Goal: Task Accomplishment & Management: Manage account settings

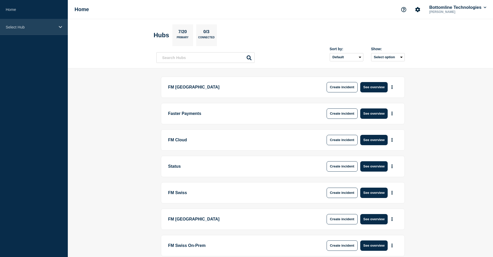
click at [17, 25] on div "Select Hub" at bounding box center [34, 27] width 68 height 16
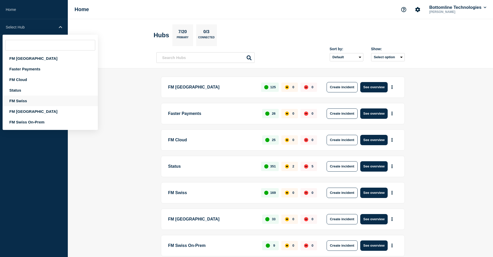
click at [25, 103] on div "FM Swiss" at bounding box center [50, 101] width 95 height 11
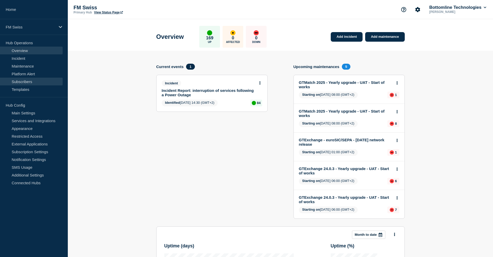
click at [22, 83] on link "Subscribers" at bounding box center [31, 82] width 63 height 8
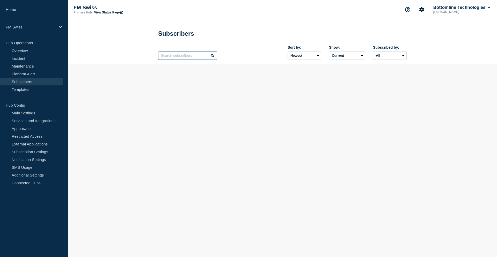
click at [183, 56] on input "text" at bounding box center [187, 56] width 59 height 8
paste input "[EMAIL_ADDRESS][DOMAIN_NAME]"
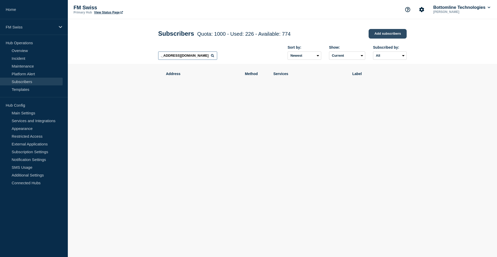
type input "[EMAIL_ADDRESS][DOMAIN_NAME]"
click at [388, 33] on link "Add subscribers" at bounding box center [388, 34] width 38 height 10
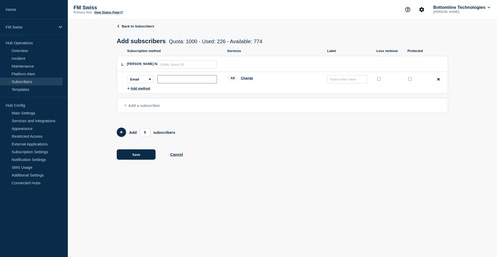
click at [170, 81] on input "subscription-address" at bounding box center [187, 79] width 60 height 8
paste input "[EMAIL_ADDRESS][DOMAIN_NAME]"
type input "[EMAIL_ADDRESS][DOMAIN_NAME]"
click at [245, 77] on button "Change" at bounding box center [247, 78] width 12 height 4
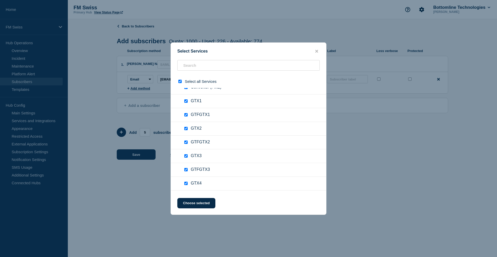
scroll to position [0, 0]
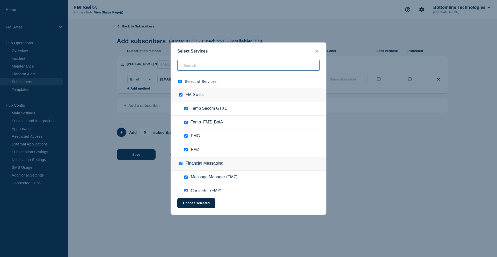
click at [202, 68] on input "text" at bounding box center [248, 65] width 142 height 11
type input "temp"
click at [185, 110] on input "Temp Secom GTX1 checkbox" at bounding box center [185, 108] width 3 height 3
checkbox input "false"
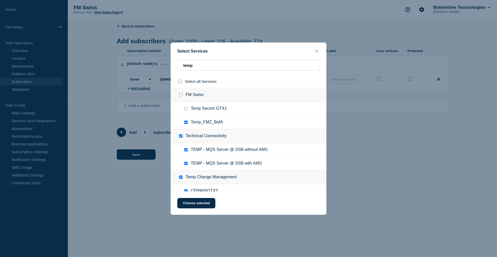
checkbox input "false"
click at [185, 123] on input "Temp_FMZ_BofA checkbox" at bounding box center [185, 122] width 3 height 3
checkbox input "false"
click at [186, 151] on input "TEMP - MQS Server @ SSB without AMS checkbox" at bounding box center [185, 149] width 3 height 3
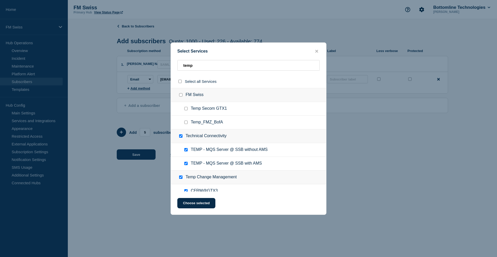
checkbox input "false"
click at [185, 164] on input "TEMP - MQS Server @ SSB with AMS checkbox" at bounding box center [185, 163] width 3 height 3
checkbox input "false"
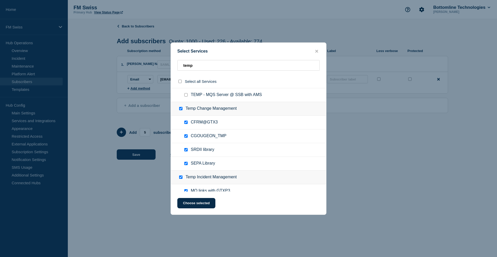
scroll to position [78, 0]
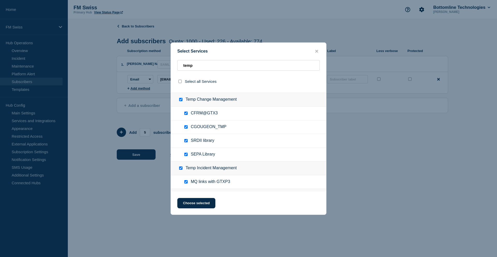
click at [187, 127] on input "CGOUGEON_TMP checkbox" at bounding box center [185, 126] width 3 height 3
checkbox input "false"
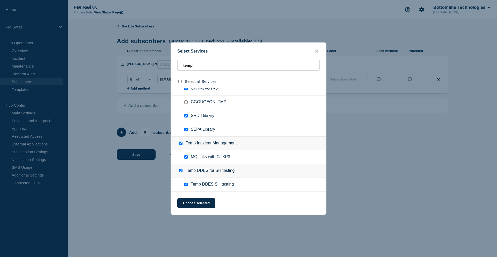
click at [180, 171] on input "Temp DDES for SH testing checkbox" at bounding box center [180, 170] width 3 height 3
checkbox input "false"
click at [181, 144] on input "Temp Incident Management checkbox" at bounding box center [180, 143] width 3 height 3
checkbox input "false"
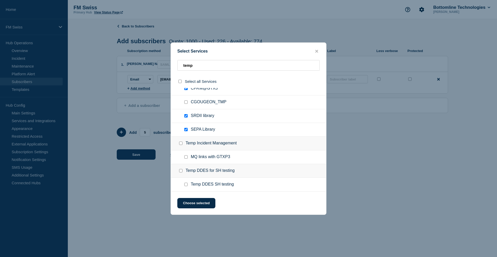
checkbox input "false"
click at [206, 203] on button "Choose selected" at bounding box center [196, 203] width 38 height 10
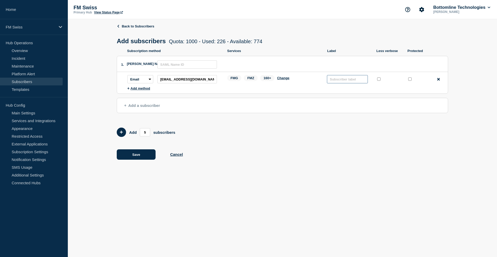
click at [344, 80] on input "text" at bounding box center [347, 79] width 41 height 8
type input "INTERNAL"
click at [409, 80] on input "protected checkbox" at bounding box center [409, 78] width 3 height 3
checkbox input "true"
click at [283, 79] on button "Change" at bounding box center [283, 78] width 12 height 4
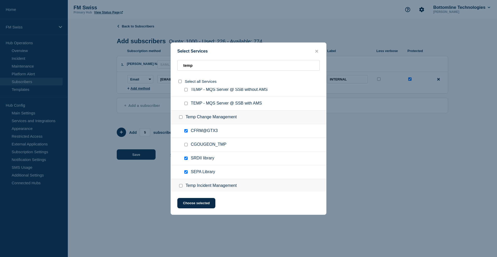
scroll to position [78, 0]
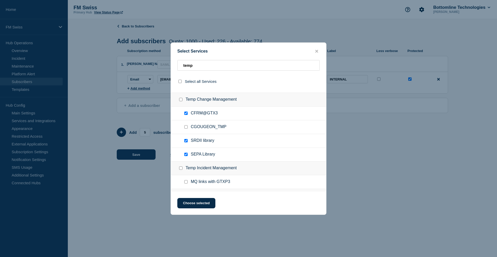
click at [186, 114] on input "CFRM@GTX3 checkbox" at bounding box center [185, 113] width 3 height 3
checkbox input "false"
click at [187, 141] on input "SRDII library checkbox" at bounding box center [185, 140] width 3 height 3
checkbox input "false"
click at [187, 156] on input "SEPA Library checkbox" at bounding box center [185, 154] width 3 height 3
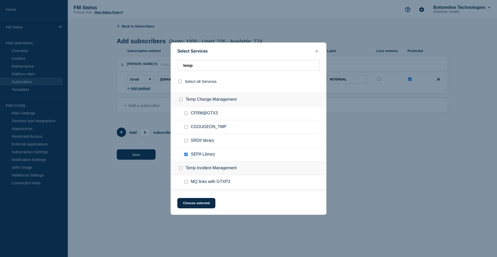
checkbox input "false"
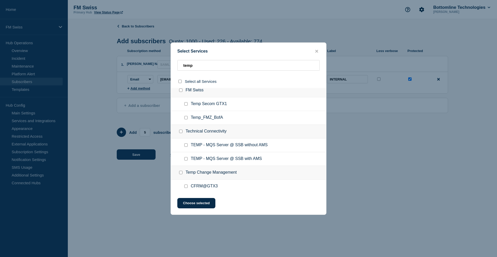
scroll to position [0, 0]
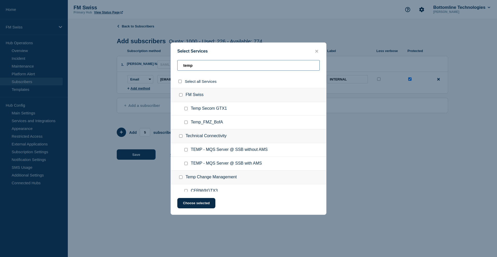
drag, startPoint x: 204, startPoint y: 68, endPoint x: 171, endPoint y: 69, distance: 33.7
click at [171, 69] on div "Select Services temp Select all Services FM Swiss Temp Secom GTX1 Temp_FMZ_BofA…" at bounding box center [249, 128] width 156 height 172
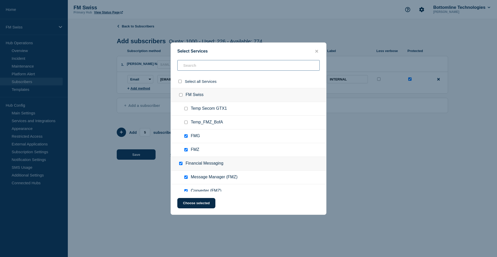
scroll to position [26, 0]
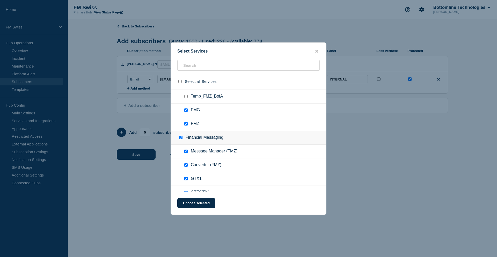
click at [186, 125] on input "FMZ checkbox" at bounding box center [185, 123] width 3 height 3
checkbox input "false"
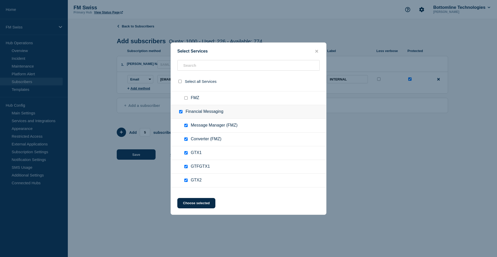
click at [186, 126] on input "Message Manager (FMZ) checkbox" at bounding box center [185, 125] width 3 height 3
checkbox input "false"
click at [186, 140] on input "Converter (FMZ) checkbox" at bounding box center [185, 138] width 3 height 3
checkbox input "false"
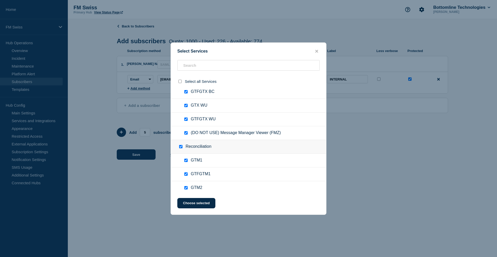
scroll to position [466, 0]
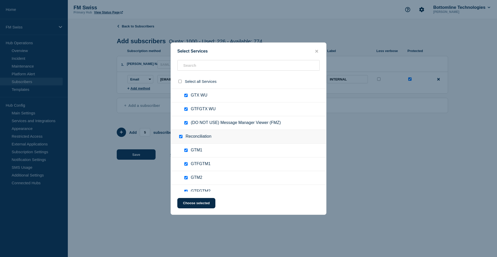
click at [186, 123] on input "(DO NOT USE) Message Manager Viewer (FMZ) checkbox" at bounding box center [185, 122] width 3 height 3
checkbox input "false"
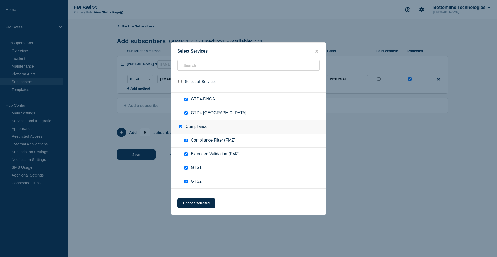
scroll to position [1295, 0]
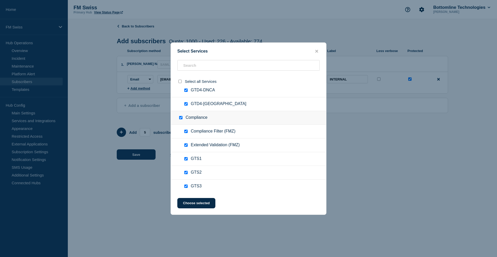
click at [186, 132] on input "Compliance Filter (FMZ) checkbox" at bounding box center [185, 131] width 3 height 3
checkbox input "false"
click at [186, 146] on input "Extended Validation (FMZ) checkbox" at bounding box center [185, 144] width 3 height 3
checkbox input "false"
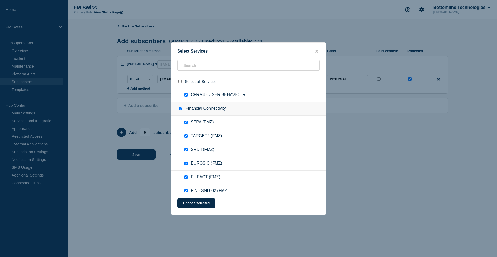
scroll to position [1502, 0]
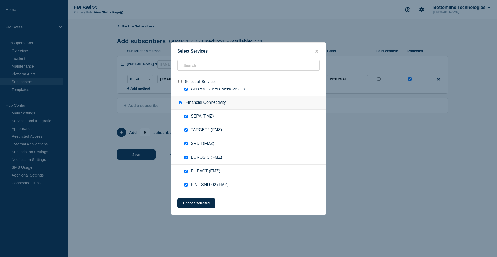
click at [185, 117] on input "SEPA (FMZ) checkbox" at bounding box center [185, 116] width 3 height 3
checkbox input "false"
click at [187, 132] on input "TARGET2 (FMZ) checkbox" at bounding box center [185, 129] width 3 height 3
checkbox input "false"
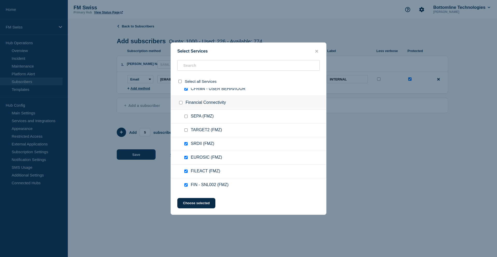
click at [186, 145] on input "SRDII (FMZ) checkbox" at bounding box center [185, 143] width 3 height 3
checkbox input "false"
click at [187, 158] on input "EUROSIC (FMZ) checkbox" at bounding box center [185, 157] width 3 height 3
checkbox input "false"
click at [187, 172] on input "FILEACT (FMZ) checkbox" at bounding box center [185, 171] width 3 height 3
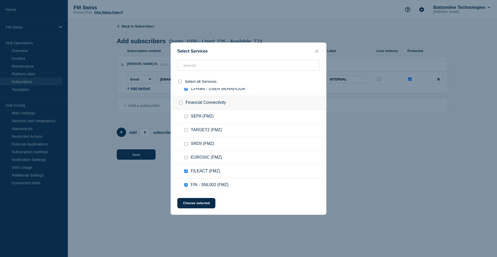
checkbox input "false"
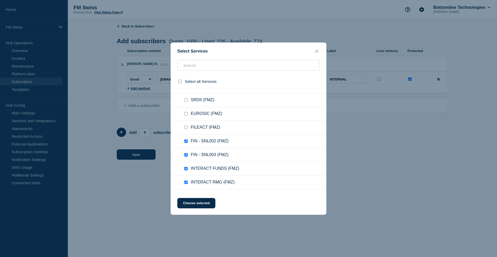
scroll to position [1554, 0]
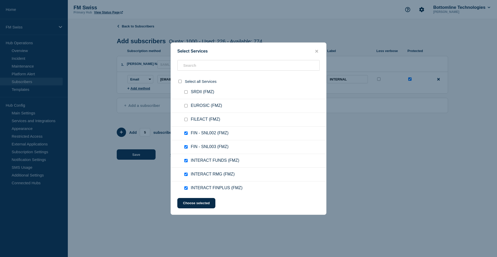
click at [185, 132] on input "FIN - SNL002 (FMZ) checkbox" at bounding box center [185, 133] width 3 height 3
checkbox input "false"
click at [186, 148] on input "FIN - SNL003 (FMZ) checkbox" at bounding box center [185, 146] width 3 height 3
checkbox input "false"
click at [186, 162] on input "INTERACT FUNDS (FMZ) checkbox" at bounding box center [185, 160] width 3 height 3
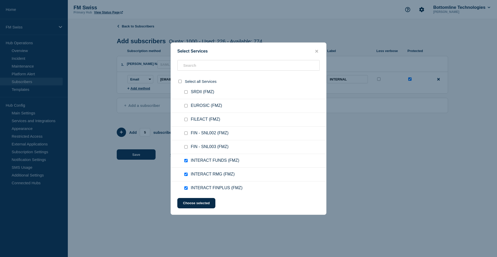
checkbox input "false"
click at [185, 176] on input "INTERACT RMG (FMZ) checkbox" at bounding box center [185, 174] width 3 height 3
checkbox input "false"
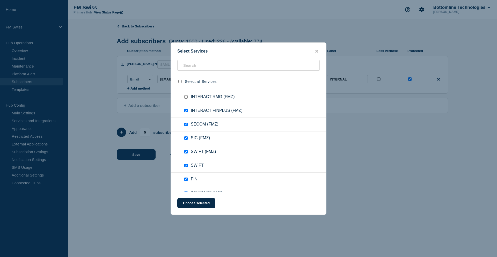
scroll to position [1631, 0]
click at [187, 112] on input "INTERACT FINPLUS (FMZ) checkbox" at bounding box center [185, 110] width 3 height 3
checkbox input "false"
click at [184, 124] on input "SECOM (FMZ) checkbox" at bounding box center [185, 123] width 3 height 3
checkbox input "false"
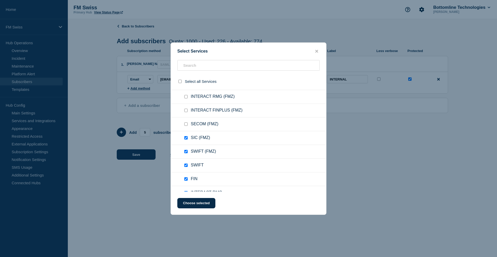
click at [186, 139] on input "SIC (FMZ) checkbox" at bounding box center [185, 137] width 3 height 3
checkbox input "false"
click at [186, 153] on input "SWIFT (FMZ) checkbox" at bounding box center [185, 151] width 3 height 3
checkbox input "false"
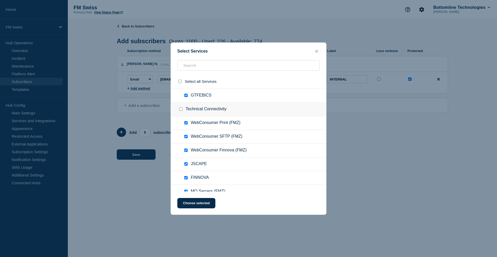
scroll to position [1864, 0]
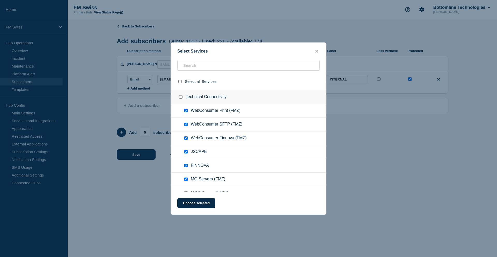
click at [186, 111] on input "WebConsumer Print (FMZ) checkbox" at bounding box center [185, 110] width 3 height 3
checkbox input "false"
click at [187, 122] on div at bounding box center [187, 124] width 8 height 5
click at [187, 125] on input "WebConsumer SFTP (FMZ) checkbox" at bounding box center [185, 124] width 3 height 3
checkbox input "false"
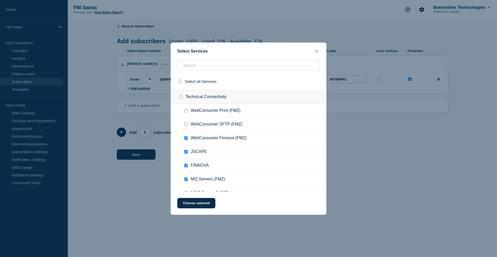
click at [185, 139] on input "WebConsumer Finnova (FMZ) checkbox" at bounding box center [185, 137] width 3 height 3
checkbox input "false"
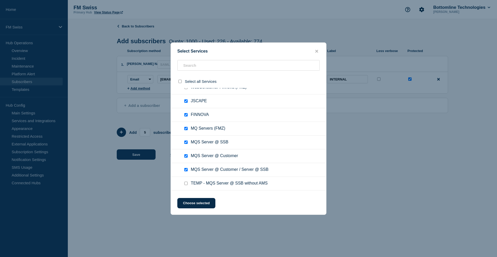
scroll to position [1916, 0]
click at [187, 128] on input "MQ Servers (FMZ) checkbox" at bounding box center [185, 127] width 3 height 3
checkbox input "false"
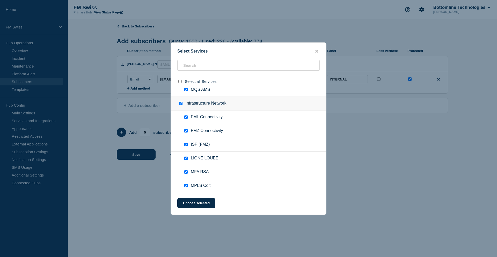
scroll to position [2046, 0]
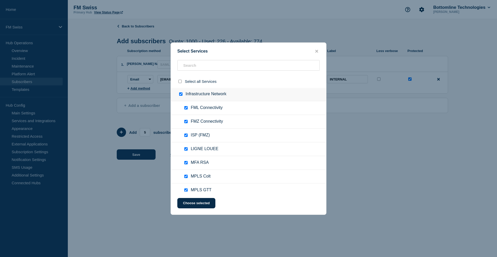
click at [186, 136] on input "ISP (FMZ) checkbox" at bounding box center [185, 135] width 3 height 3
checkbox input "false"
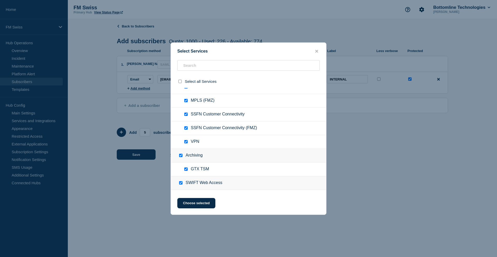
scroll to position [2149, 0]
click at [186, 128] on input "SSFN Customer Connectivity (FMZ) checkbox" at bounding box center [185, 127] width 3 height 3
checkbox input "false"
click at [185, 101] on input "MPLS (FMZ) checkbox" at bounding box center [185, 100] width 3 height 3
checkbox input "false"
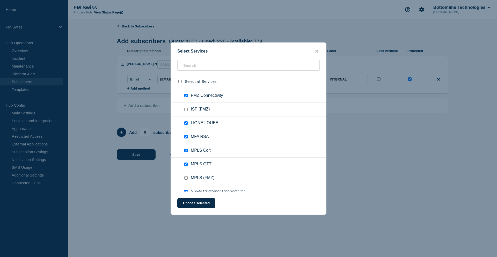
scroll to position [2046, 0]
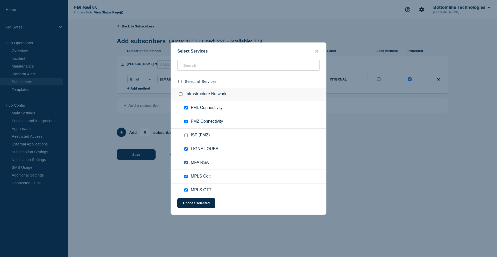
click at [185, 122] on input "FMZ Connectivity checkbox" at bounding box center [185, 121] width 3 height 3
checkbox input "false"
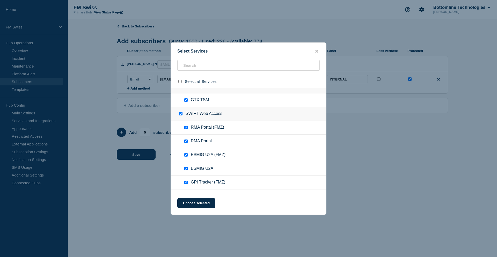
scroll to position [2227, 0]
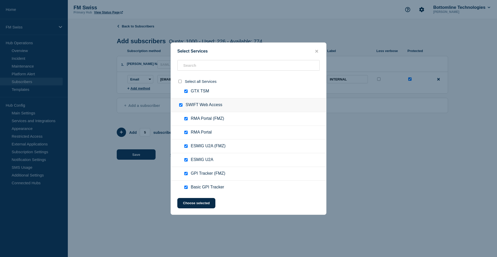
click at [184, 120] on input "RMA Portal (FMZ) checkbox" at bounding box center [185, 118] width 3 height 3
checkbox input "false"
click at [185, 148] on input "ESMIG U2A (FMZ) checkbox" at bounding box center [185, 145] width 3 height 3
checkbox input "false"
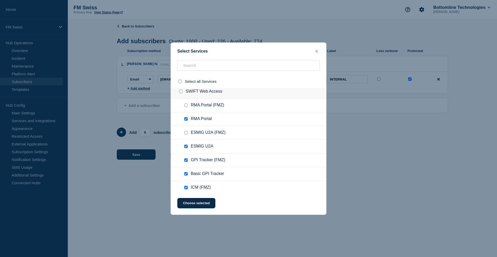
scroll to position [2253, 0]
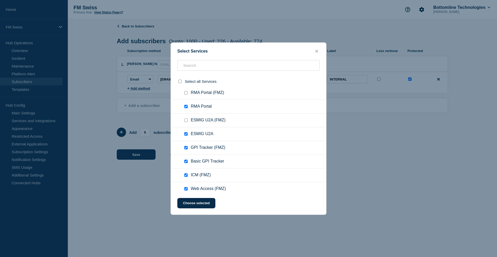
click at [185, 149] on input "GPI Tracker (FMZ) checkbox" at bounding box center [185, 147] width 3 height 3
checkbox input "false"
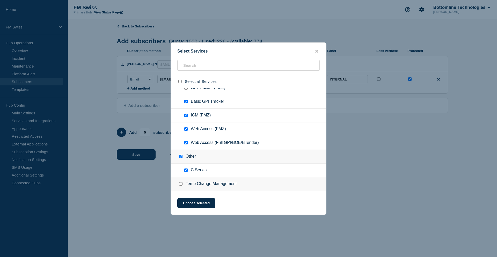
scroll to position [2304, 0]
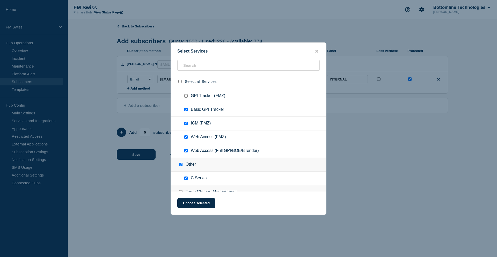
click at [184, 124] on input "ICM (FMZ) checkbox" at bounding box center [185, 123] width 3 height 3
checkbox input "false"
click at [186, 138] on input "Web Access (FMZ) checkbox" at bounding box center [185, 136] width 3 height 3
checkbox input "false"
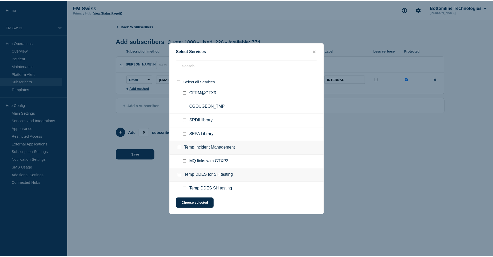
scroll to position [2422, 0]
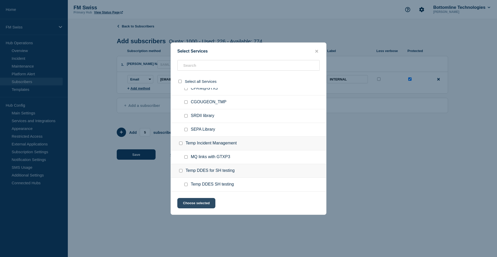
click at [195, 203] on button "Choose selected" at bounding box center [196, 203] width 38 height 10
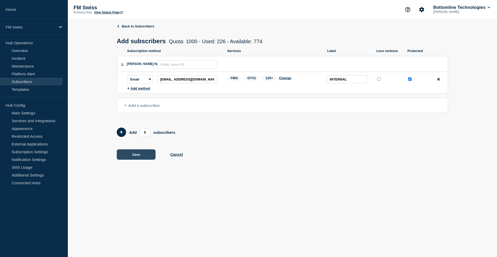
click at [138, 155] on button "Save" at bounding box center [136, 154] width 39 height 10
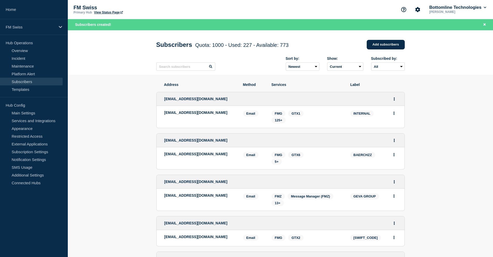
click at [98, 70] on header "Subscribers Quota: 1000 - Used: 227 - Available: 773 Quota Used Available 1000 …" at bounding box center [280, 52] width 425 height 45
click at [151, 41] on div "Subscribers Quota: 1000 - Used: 227 - Available: 773 Quota Used Available 1000 …" at bounding box center [280, 52] width 260 height 45
click at [445, 69] on header "Subscribers Quota: 1000 - Used: 227 - Available: 773 Quota Used Available 1000 …" at bounding box center [280, 52] width 425 height 45
drag, startPoint x: 143, startPoint y: 41, endPoint x: 449, endPoint y: 106, distance: 312.7
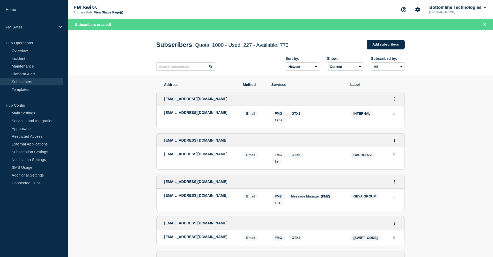
drag, startPoint x: 419, startPoint y: 118, endPoint x: 164, endPoint y: 97, distance: 255.4
click at [163, 87] on div "Address Method Services Label" at bounding box center [280, 85] width 249 height 4
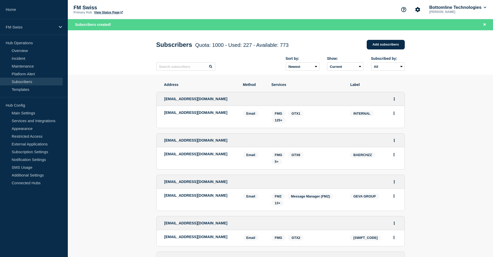
drag, startPoint x: 164, startPoint y: 85, endPoint x: 375, endPoint y: 88, distance: 211.6
click at [435, 75] on header "Subscribers Quota: 1000 - Used: 227 - Available: 773 Quota Used Available 1000 …" at bounding box center [280, 52] width 425 height 45
click at [380, 7] on div "FM Swiss Primary Hub View Status Page Bottomline Technologies [PERSON_NAME]" at bounding box center [280, 9] width 425 height 19
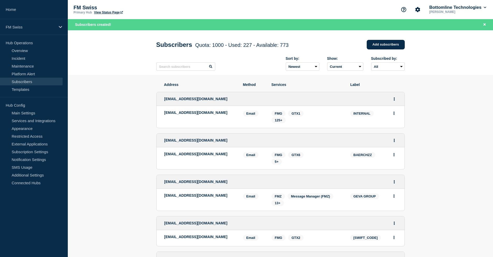
click at [326, 1] on div "FM Swiss Primary Hub View Status Page Bottomline Technologies [PERSON_NAME]" at bounding box center [280, 9] width 425 height 19
click at [277, 9] on div "FM Swiss Primary Hub View Status Page Bottomline Technologies [PERSON_NAME]" at bounding box center [280, 9] width 425 height 19
click at [206, 5] on div "FM Swiss Primary Hub View Status Page Bottomline Technologies [PERSON_NAME]" at bounding box center [280, 9] width 425 height 19
